Goal: Task Accomplishment & Management: Complete application form

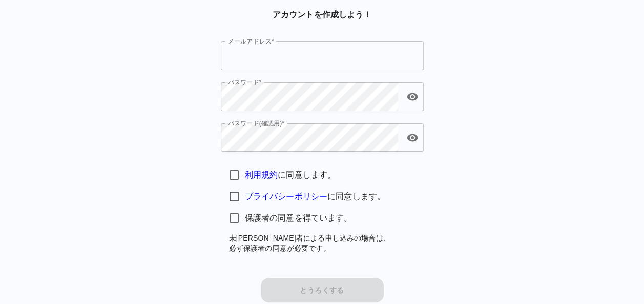
scroll to position [31, 0]
